Goal: Information Seeking & Learning: Check status

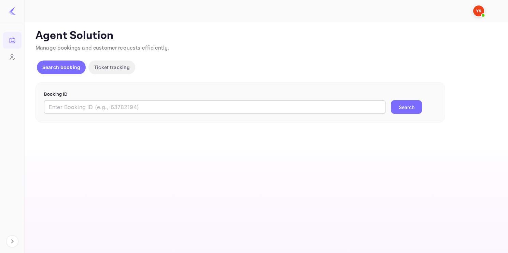
paste input "9319383"
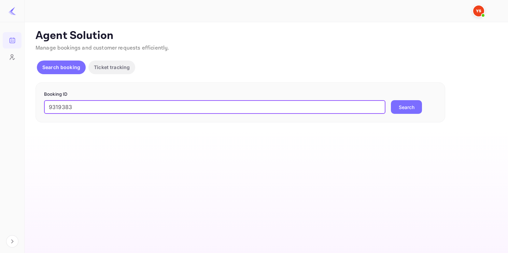
click at [108, 113] on input "9319383" at bounding box center [214, 107] width 341 height 14
type input "9319383"
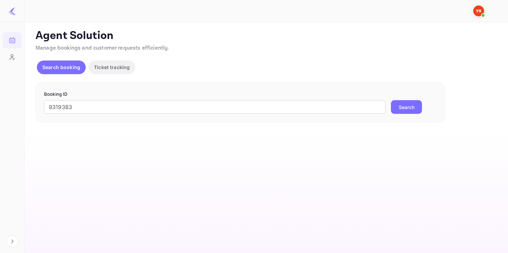
click at [404, 110] on button "Search" at bounding box center [406, 107] width 31 height 14
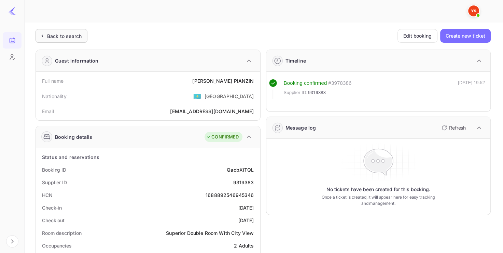
click at [62, 37] on div "Back to search" at bounding box center [64, 35] width 34 height 7
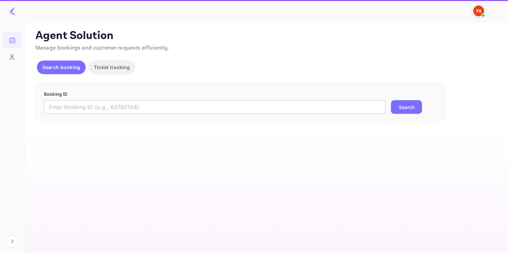
paste input "9729070"
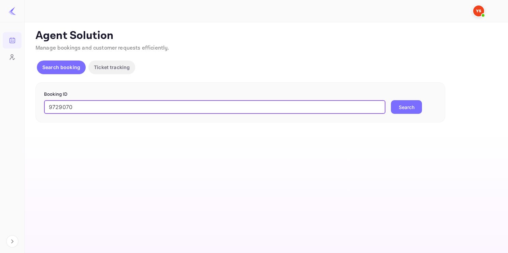
click at [91, 104] on input "9729070" at bounding box center [214, 107] width 341 height 14
type input "9729070"
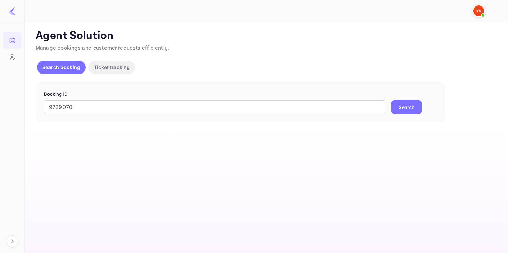
click at [405, 103] on button "Search" at bounding box center [406, 107] width 31 height 14
